Goal: Task Accomplishment & Management: Manage account settings

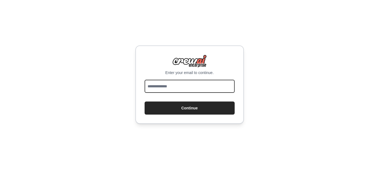
click at [167, 80] on input "email" at bounding box center [190, 86] width 90 height 13
type input "**********"
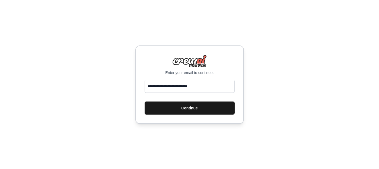
click at [179, 105] on button "Continue" at bounding box center [190, 107] width 90 height 13
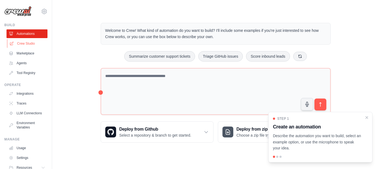
click at [31, 46] on link "Crew Studio" at bounding box center [27, 43] width 41 height 9
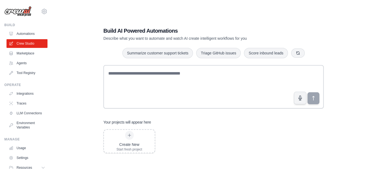
click at [31, 46] on link "Crew Studio" at bounding box center [27, 43] width 41 height 9
click at [30, 53] on link "Marketplace" at bounding box center [27, 53] width 41 height 9
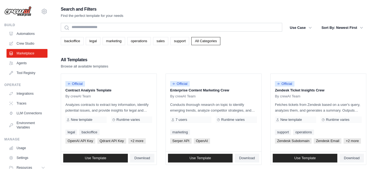
scroll to position [26, 0]
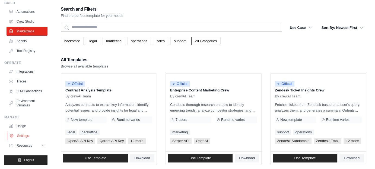
click at [27, 136] on link "Settings" at bounding box center [27, 135] width 41 height 9
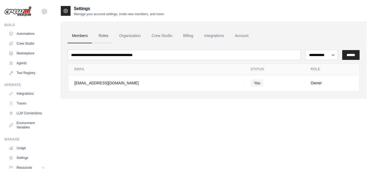
click at [106, 39] on link "Roles" at bounding box center [103, 36] width 18 height 15
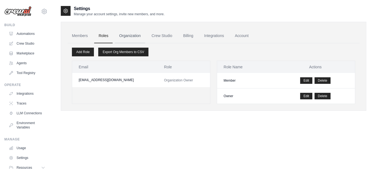
click at [132, 36] on link "Organization" at bounding box center [130, 36] width 30 height 15
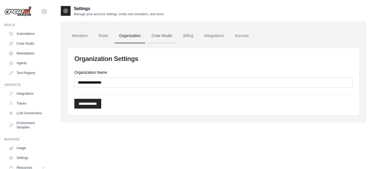
click at [158, 35] on link "Crew Studio" at bounding box center [161, 36] width 29 height 15
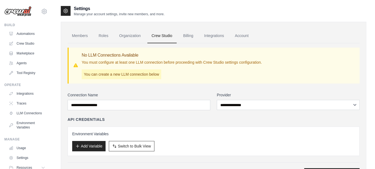
click at [140, 79] on div "No LLM Connections Available You must configure at least one LLM connection bef…" at bounding box center [214, 66] width 292 height 36
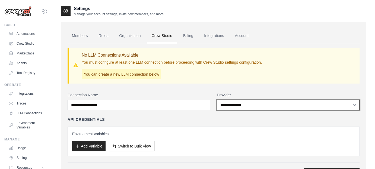
click at [224, 105] on select "**********" at bounding box center [288, 105] width 143 height 10
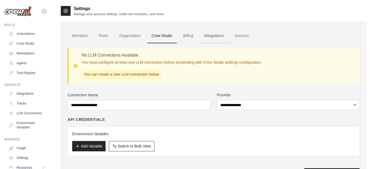
click at [211, 36] on link "Integrations" at bounding box center [214, 36] width 29 height 15
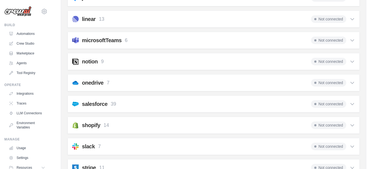
scroll to position [359, 0]
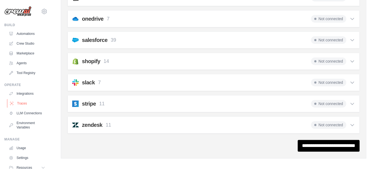
click at [29, 104] on link "Traces" at bounding box center [27, 103] width 41 height 9
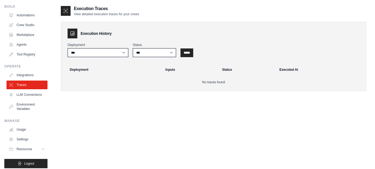
scroll to position [26, 0]
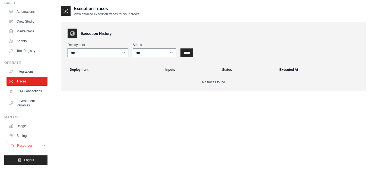
click at [27, 146] on span "Resources" at bounding box center [24, 145] width 15 height 4
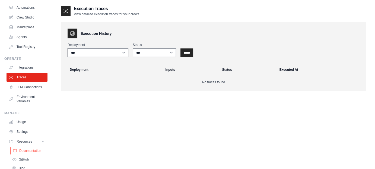
click at [34, 153] on span "Documentation" at bounding box center [30, 150] width 22 height 4
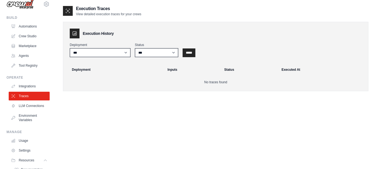
scroll to position [0, 0]
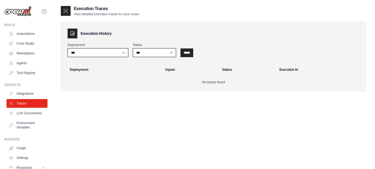
click at [41, 12] on icon at bounding box center [44, 11] width 7 height 7
click at [38, 34] on link "Settings" at bounding box center [40, 37] width 48 height 10
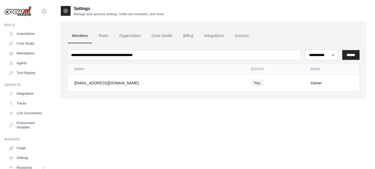
click at [38, 34] on link "Automations" at bounding box center [27, 33] width 41 height 9
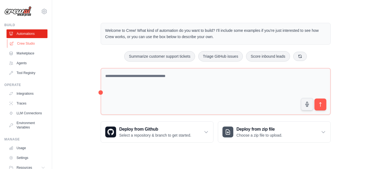
click at [30, 39] on link "Crew Studio" at bounding box center [27, 43] width 41 height 9
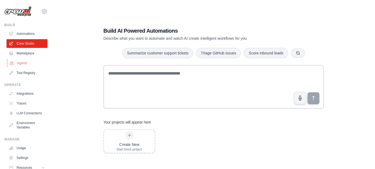
click at [30, 64] on link "Agents" at bounding box center [27, 63] width 41 height 9
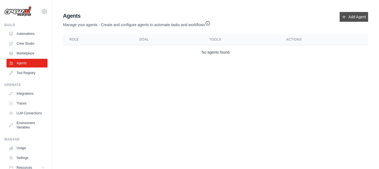
click at [357, 14] on link "Add Agent" at bounding box center [354, 17] width 29 height 10
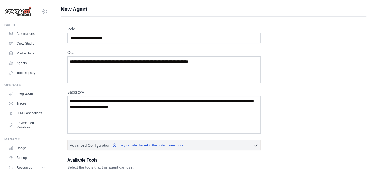
scroll to position [145, 0]
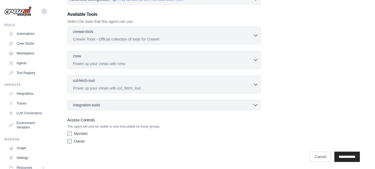
click at [259, 34] on div "crewai-tools 0 selected CrewAI Tools - Official collection of tools for CrewAI …" at bounding box center [164, 35] width 194 height 18
click at [255, 34] on icon "button" at bounding box center [255, 34] width 5 height 5
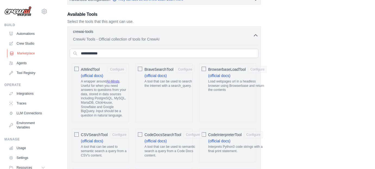
click at [24, 53] on link "Marketplace" at bounding box center [27, 53] width 41 height 9
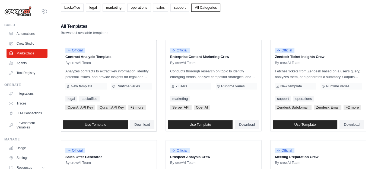
scroll to position [34, 0]
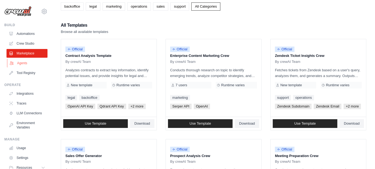
click at [15, 59] on link "Agents" at bounding box center [27, 63] width 41 height 9
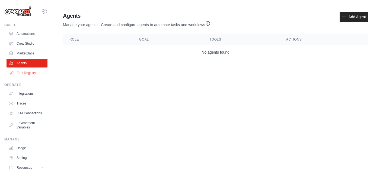
click at [17, 71] on link "Tool Registry" at bounding box center [27, 72] width 41 height 9
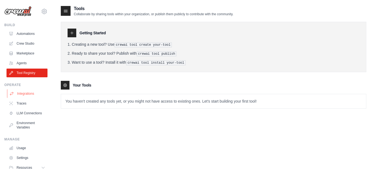
click at [24, 94] on link "Integrations" at bounding box center [27, 93] width 41 height 9
